Goal: Information Seeking & Learning: Learn about a topic

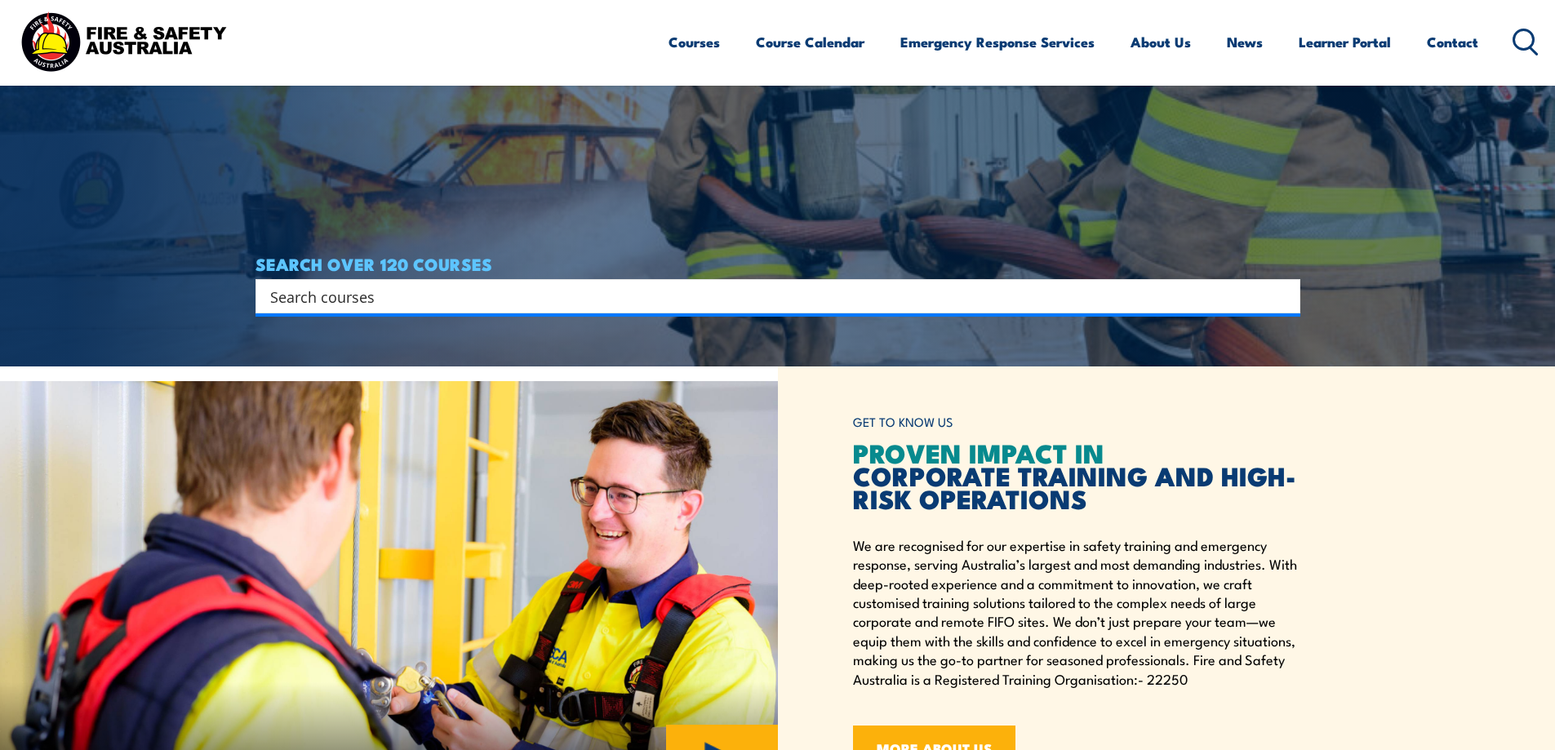
scroll to position [408, 0]
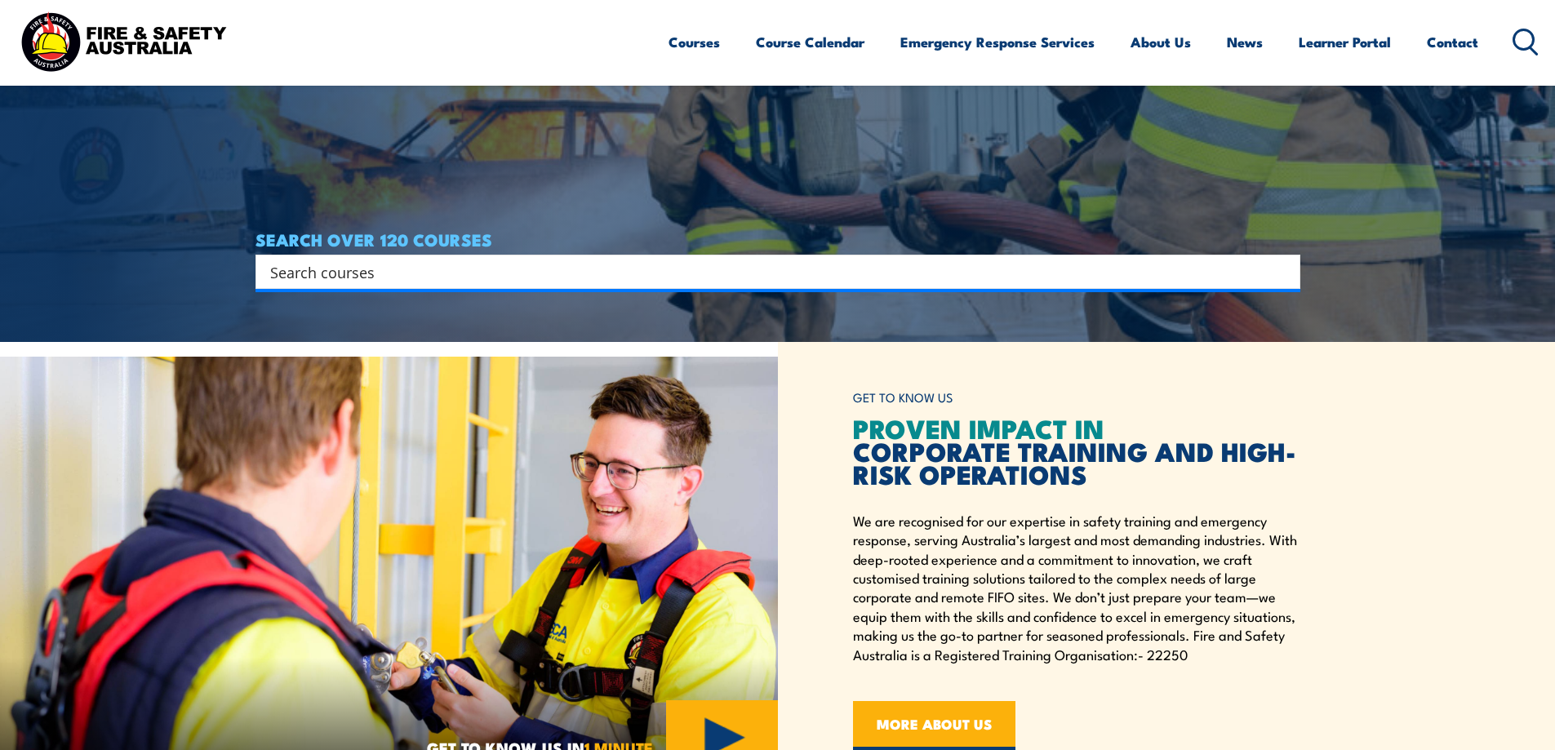
click at [683, 278] on input "Search input" at bounding box center [767, 272] width 994 height 24
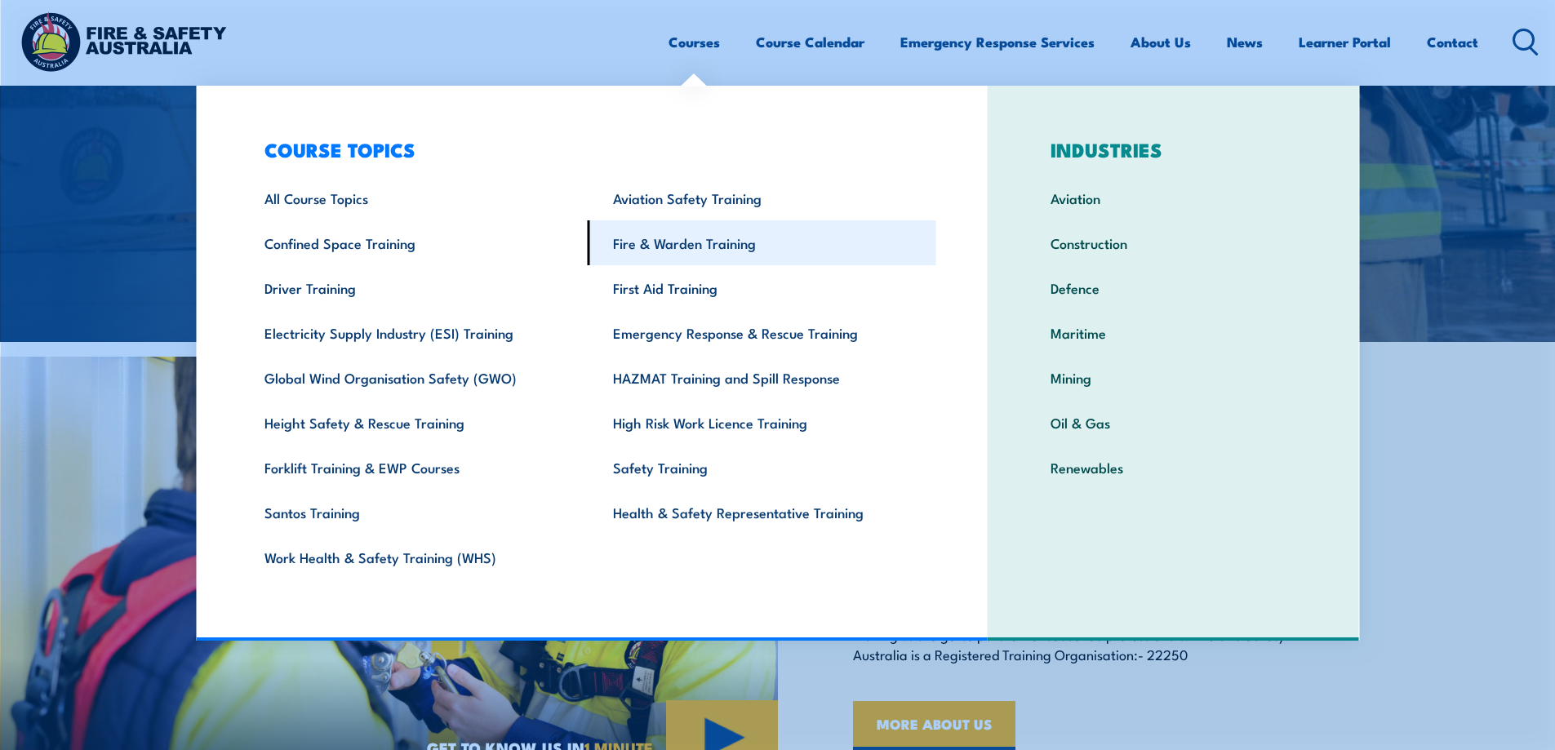
click at [652, 240] on link "Fire & Warden Training" at bounding box center [762, 242] width 349 height 45
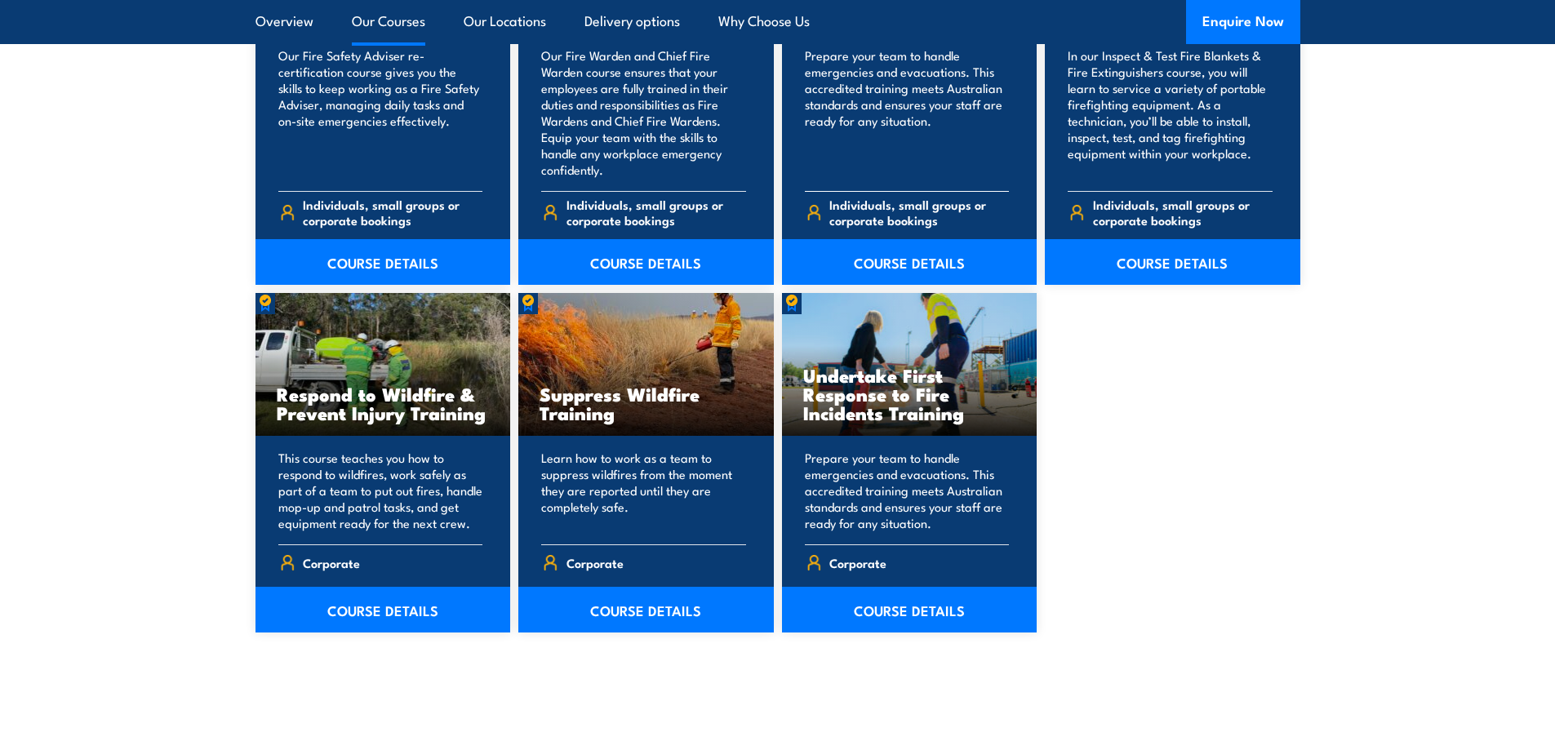
scroll to position [2367, 0]
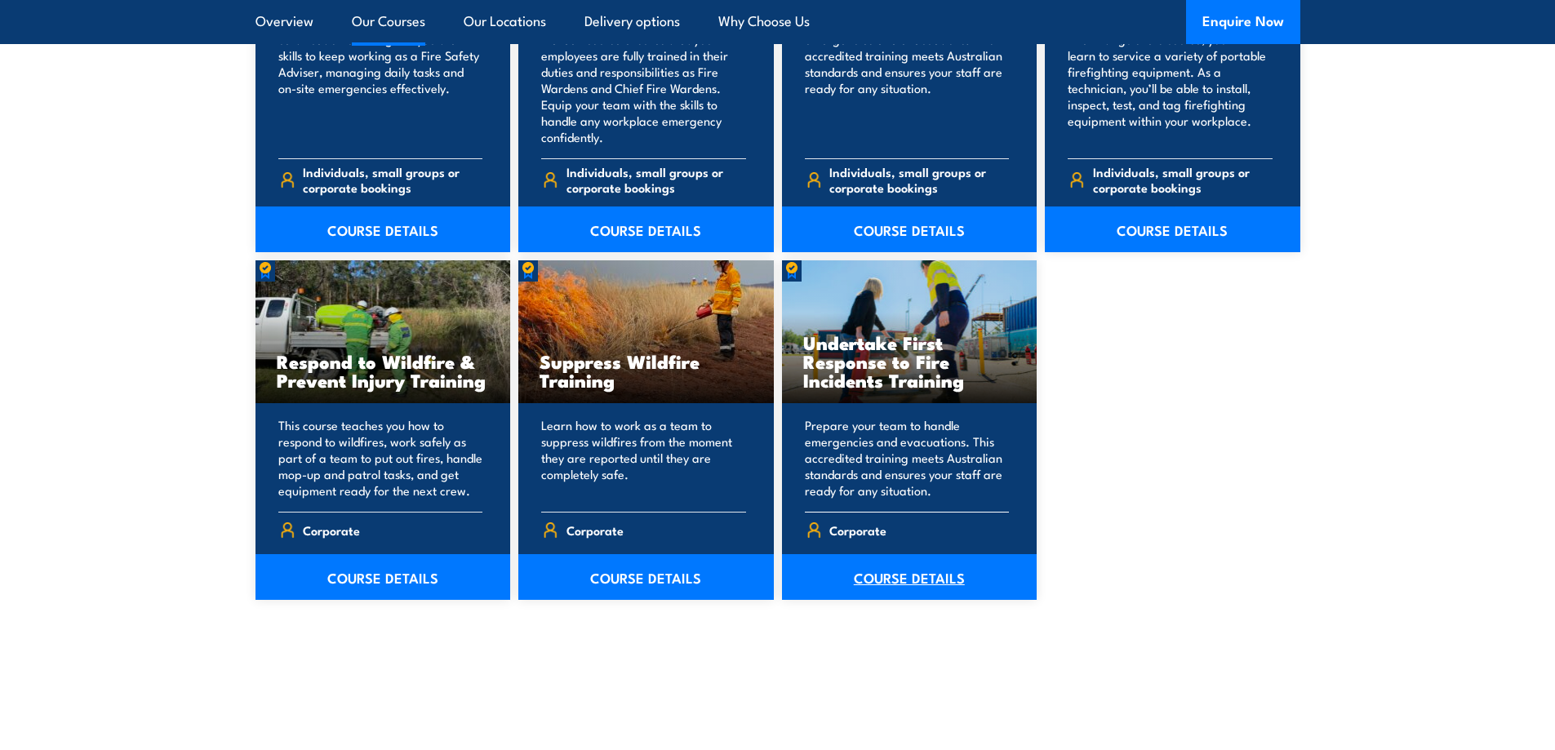
click at [900, 579] on link "COURSE DETAILS" at bounding box center [909, 577] width 255 height 46
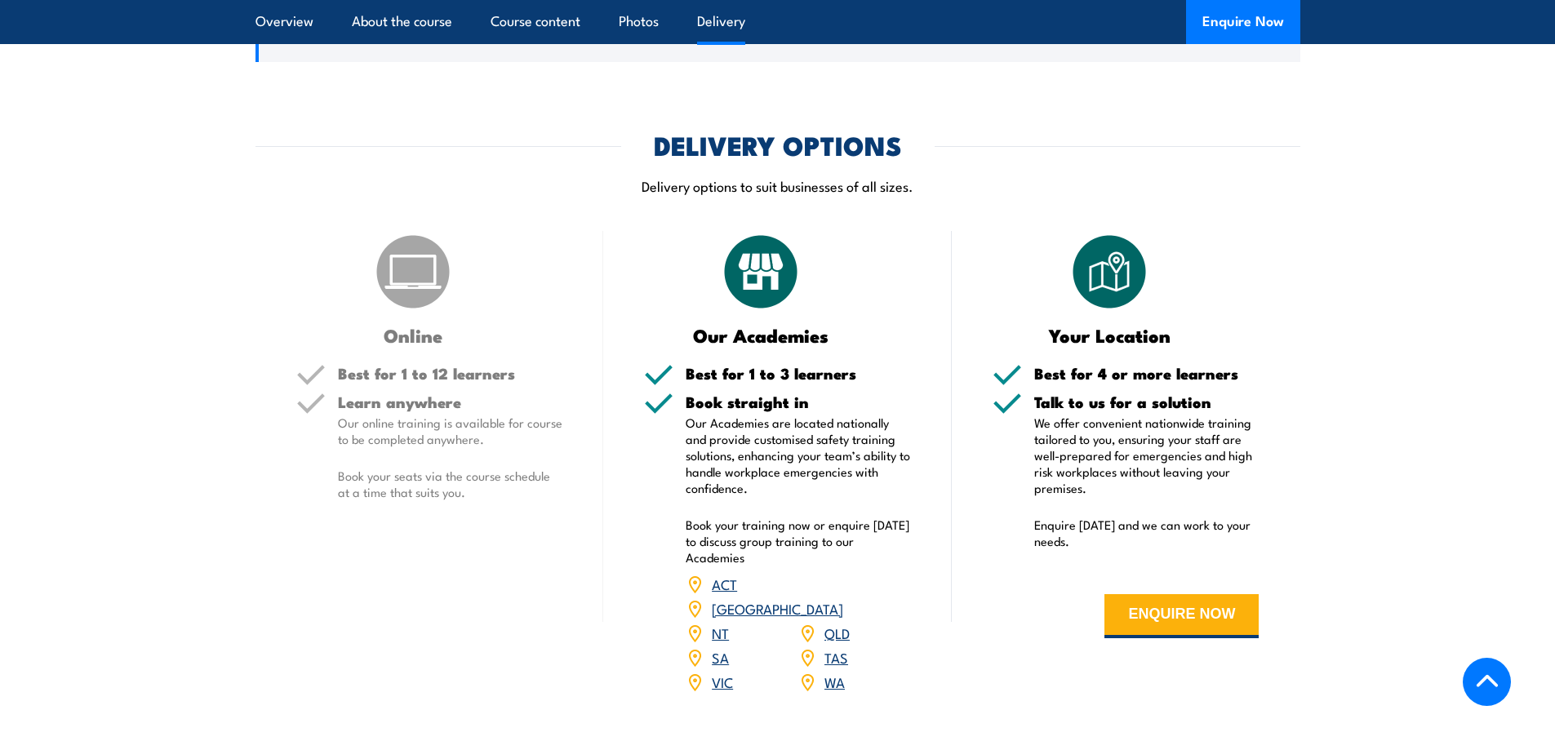
scroll to position [2122, 0]
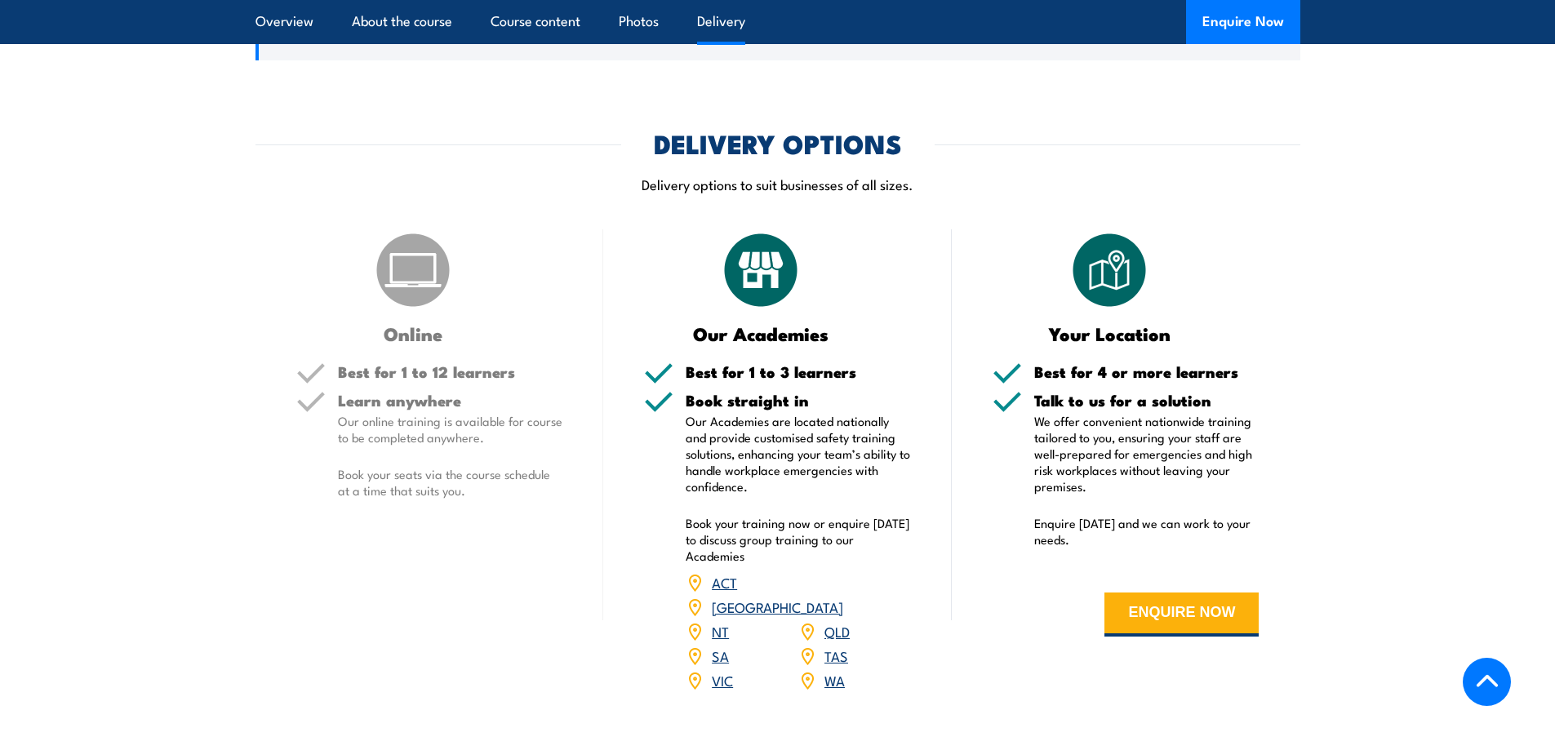
click at [490, 393] on h5 "Learn anywhere" at bounding box center [450, 401] width 225 height 16
